Goal: Navigation & Orientation: Find specific page/section

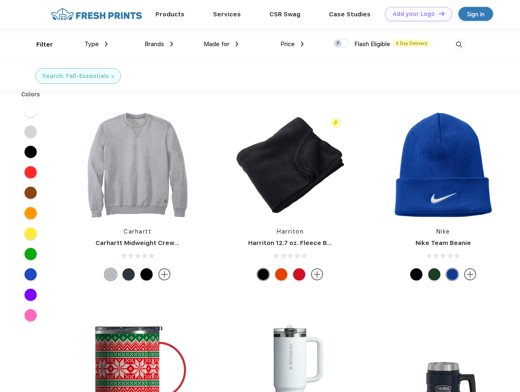
scroll to position [0, 0]
click at [416, 14] on link "Add your Logo Design Tool" at bounding box center [418, 14] width 67 height 14
click at [0, 0] on div "Design Tool" at bounding box center [0, 0] width 0 height 0
click at [438, 13] on link "Add your Logo Design Tool" at bounding box center [418, 14] width 67 height 14
click at [39, 45] on div "Filter" at bounding box center [44, 44] width 17 height 9
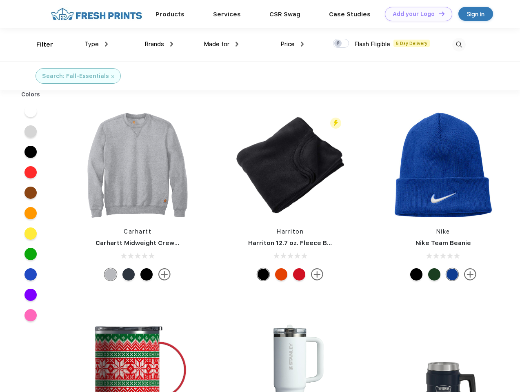
click at [96, 44] on span "Type" at bounding box center [92, 43] width 14 height 7
click at [159, 44] on span "Brands" at bounding box center [155, 43] width 20 height 7
click at [221, 44] on span "Made for" at bounding box center [217, 43] width 26 height 7
click at [292, 44] on span "Price" at bounding box center [288, 43] width 14 height 7
click at [341, 44] on div at bounding box center [341, 43] width 16 height 9
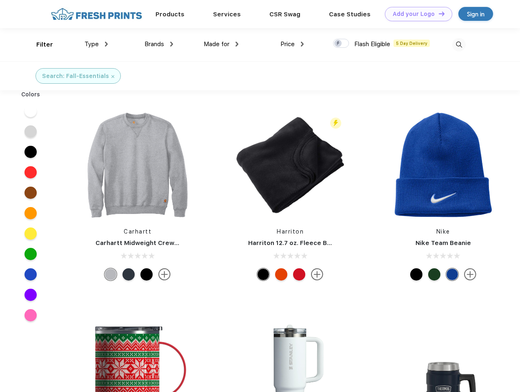
click at [339, 44] on input "checkbox" at bounding box center [335, 40] width 5 height 5
click at [459, 45] on img at bounding box center [458, 44] width 13 height 13
